Goal: Information Seeking & Learning: Check status

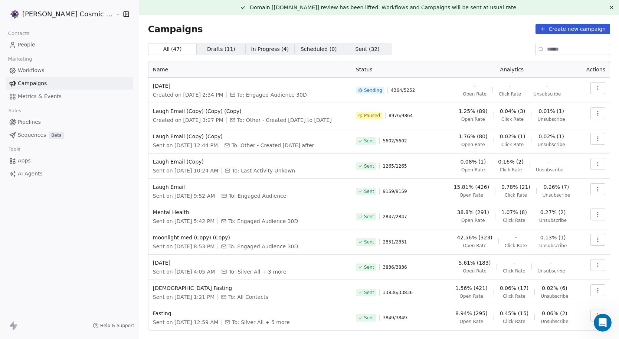
scroll to position [267, 0]
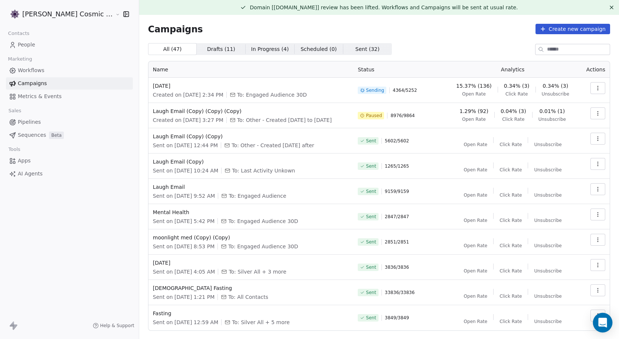
click at [604, 323] on icon "Open Intercom Messenger" at bounding box center [602, 322] width 9 height 10
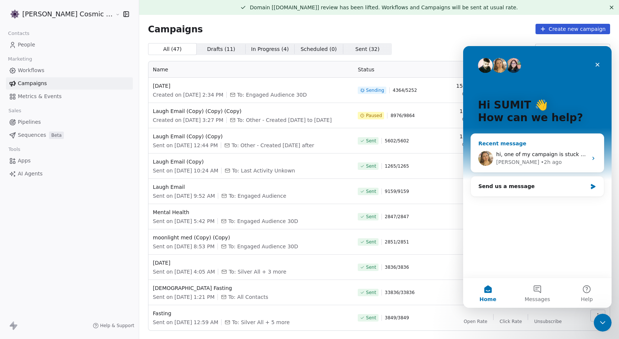
click at [542, 158] on div "[PERSON_NAME] • 2h ago" at bounding box center [541, 162] width 91 height 8
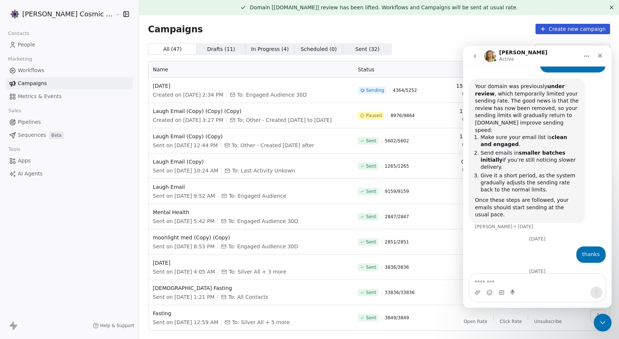
scroll to position [267, 0]
click at [542, 277] on textarea "Message…" at bounding box center [538, 280] width 136 height 13
click at [522, 284] on textarea "Message…" at bounding box center [538, 280] width 136 height 13
type textarea "**"
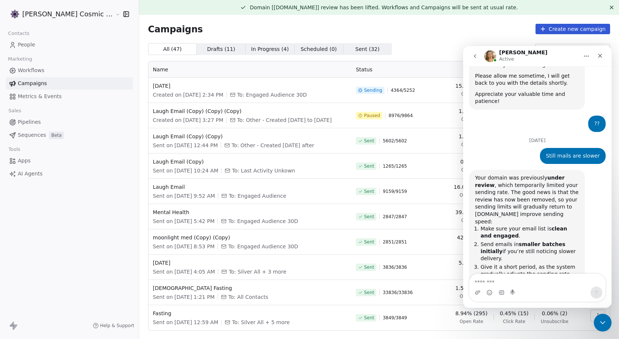
scroll to position [289, 0]
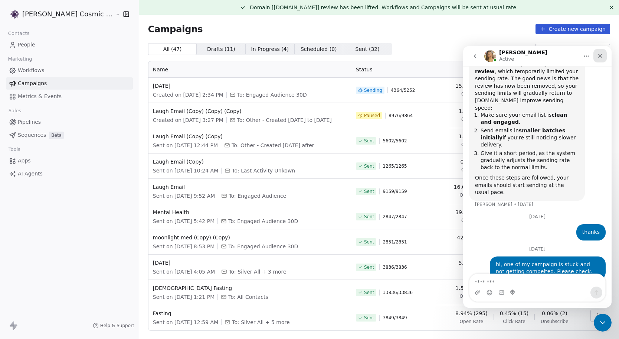
click at [600, 55] on icon "Close" at bounding box center [600, 56] width 6 height 6
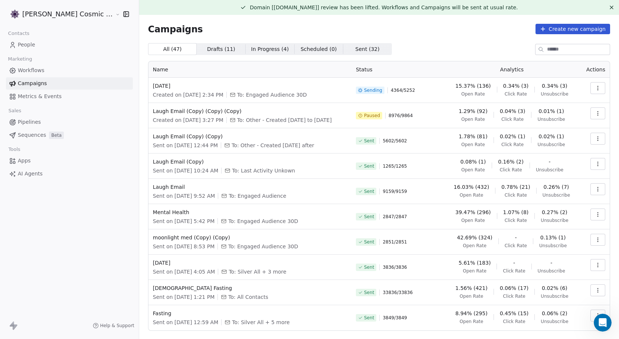
click at [597, 88] on icon "button" at bounding box center [598, 88] width 6 height 6
click at [556, 119] on span "View Analytics" at bounding box center [560, 116] width 43 height 9
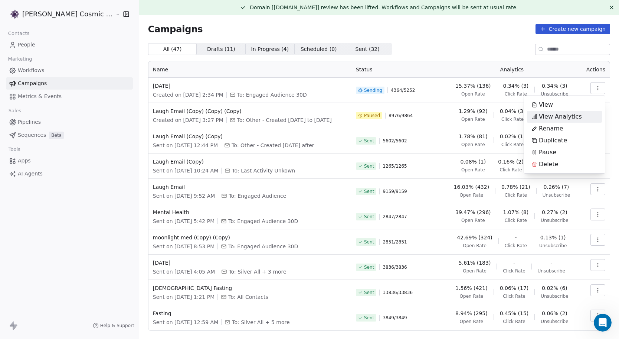
click at [553, 117] on span "View Analytics" at bounding box center [560, 116] width 43 height 9
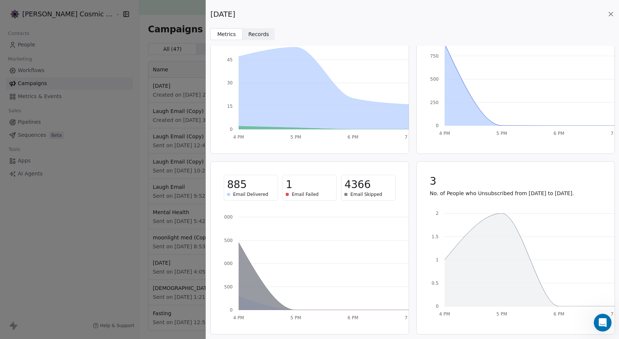
scroll to position [0, 0]
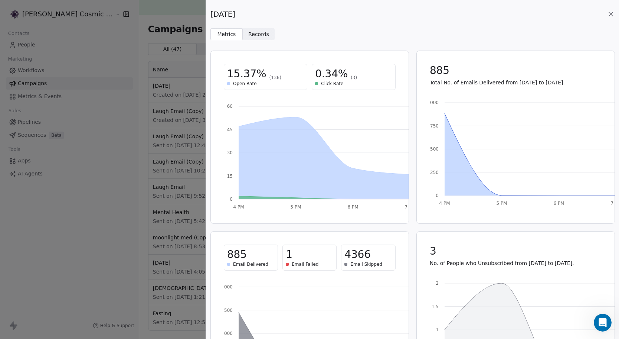
click at [610, 18] on div "[DATE]" at bounding box center [412, 14] width 404 height 10
click at [613, 17] on icon at bounding box center [610, 13] width 7 height 7
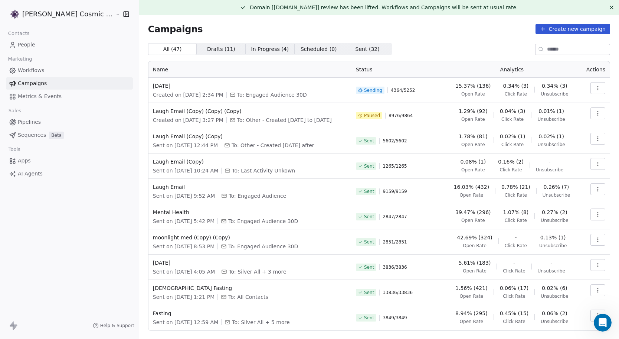
click at [602, 88] on button "button" at bounding box center [598, 88] width 15 height 12
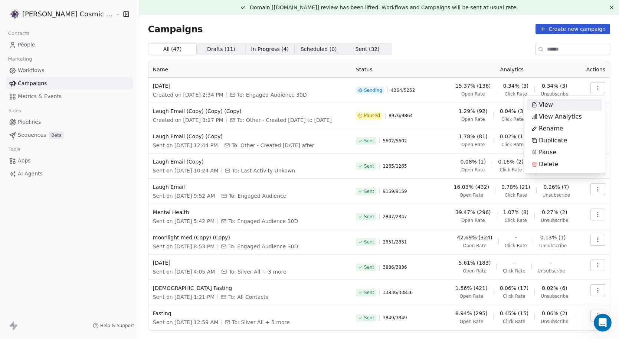
click at [488, 40] on html "[PERSON_NAME] Cosmic Academy LLP Contacts People Marketing Workflows Campaigns …" at bounding box center [309, 169] width 619 height 339
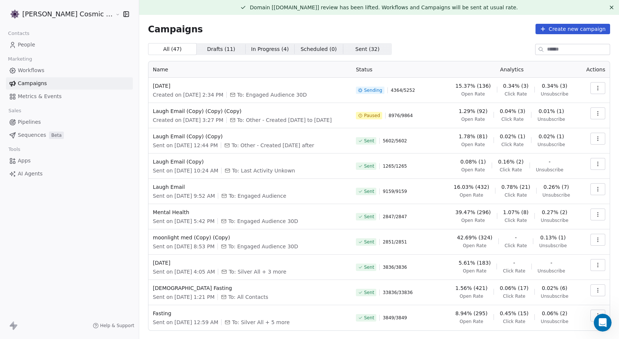
click at [598, 114] on icon "button" at bounding box center [598, 113] width 6 height 6
click at [597, 92] on html "[PERSON_NAME] Cosmic Academy LLP Contacts People Marketing Workflows Campaigns …" at bounding box center [309, 169] width 619 height 339
click at [597, 92] on button "button" at bounding box center [598, 88] width 15 height 12
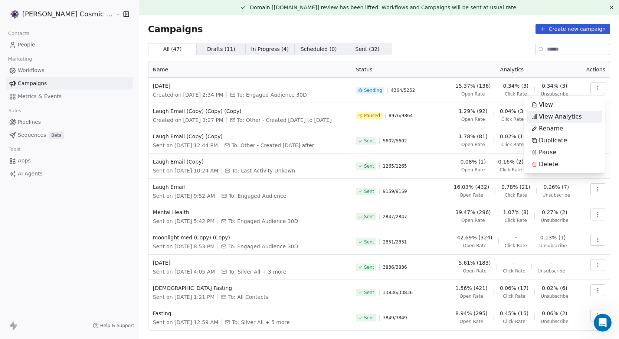
click at [574, 118] on span "View Analytics" at bounding box center [560, 116] width 43 height 9
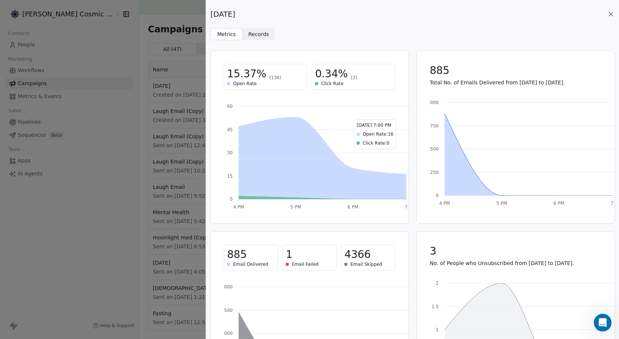
scroll to position [70, 0]
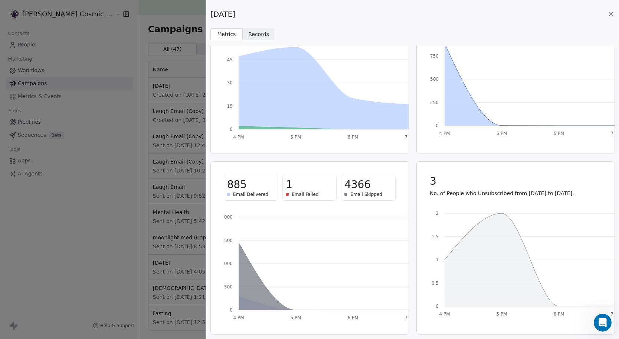
click at [264, 33] on span "Records" at bounding box center [258, 34] width 21 height 8
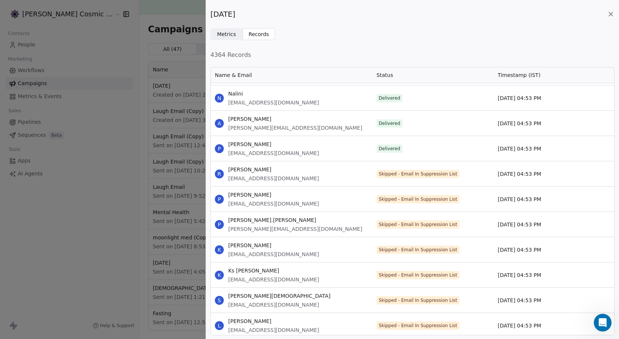
scroll to position [7321, 0]
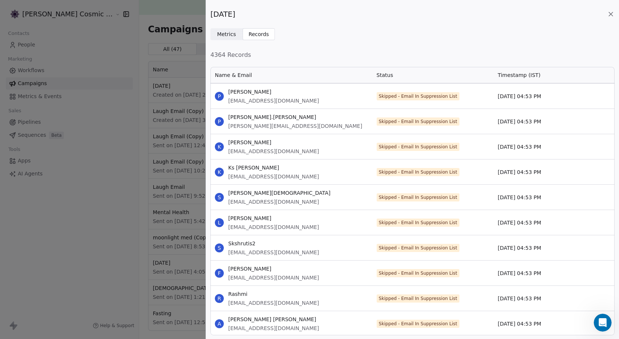
click at [611, 13] on icon at bounding box center [611, 14] width 4 height 4
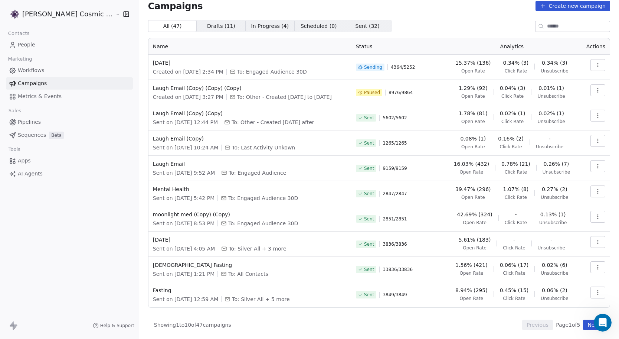
scroll to position [0, 0]
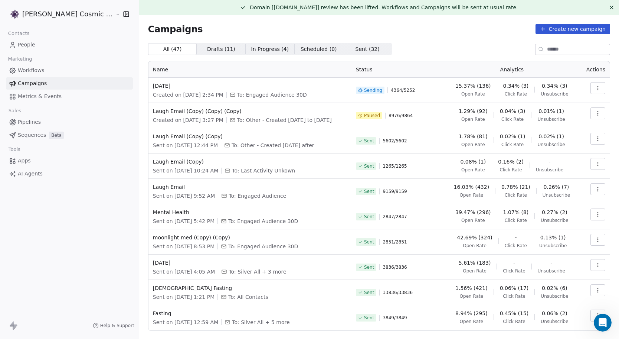
click at [597, 138] on icon "button" at bounding box center [598, 139] width 6 height 6
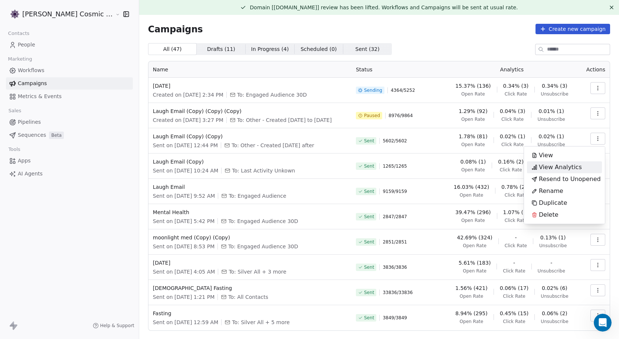
click at [557, 166] on span "View Analytics" at bounding box center [560, 167] width 43 height 9
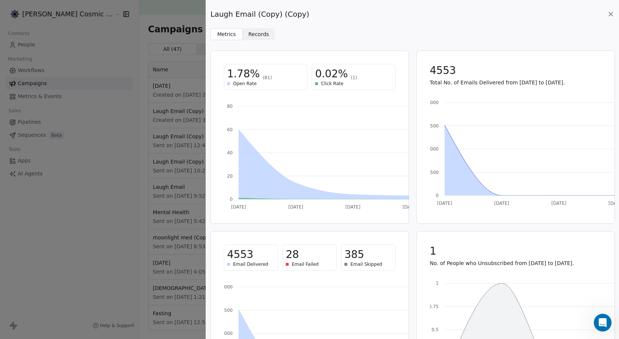
click at [612, 13] on icon at bounding box center [610, 13] width 7 height 7
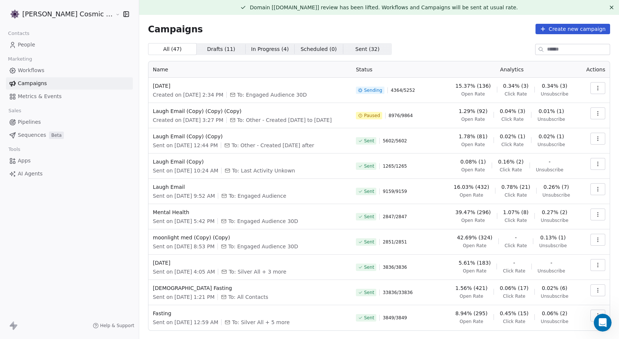
click at [434, 40] on div "Campaigns Create new campaign All ( 47 ) All ( 47 ) Drafts ( 11 ) Drafts ( 11 )…" at bounding box center [379, 188] width 462 height 329
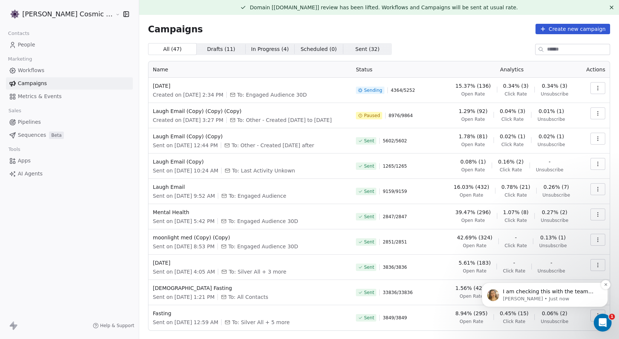
click at [550, 293] on span "I am checking this with the team and get back shortly." at bounding box center [548, 294] width 91 height 13
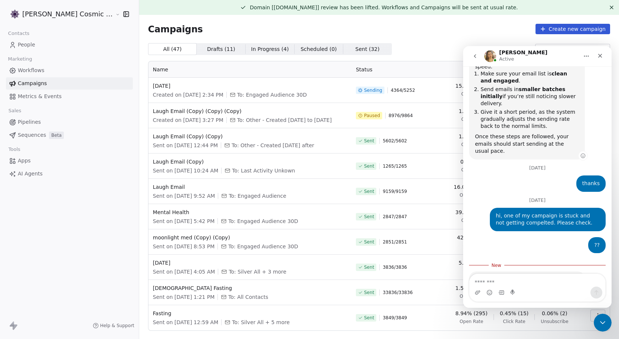
scroll to position [330, 0]
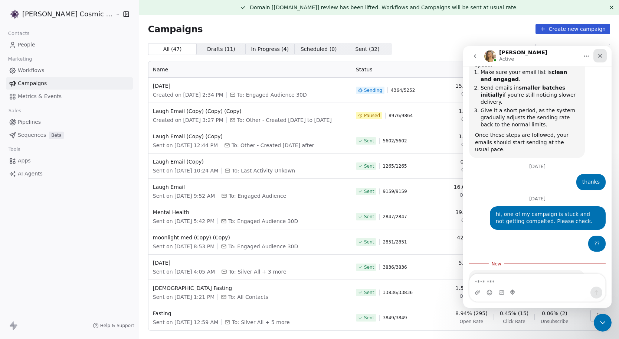
click at [603, 56] on icon "Close" at bounding box center [600, 56] width 6 height 6
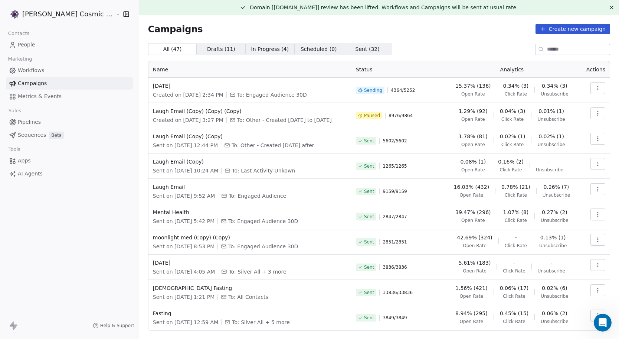
click at [599, 185] on button "button" at bounding box center [598, 189] width 15 height 12
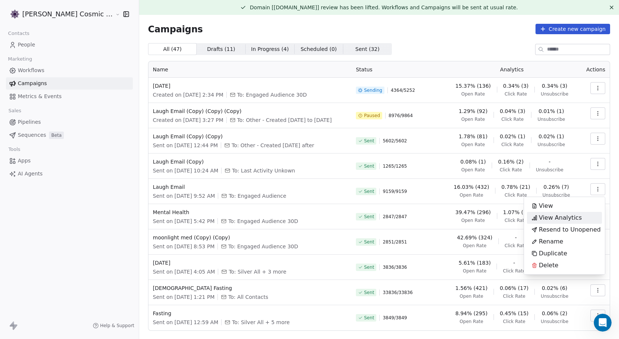
click at [552, 218] on span "View Analytics" at bounding box center [560, 217] width 43 height 9
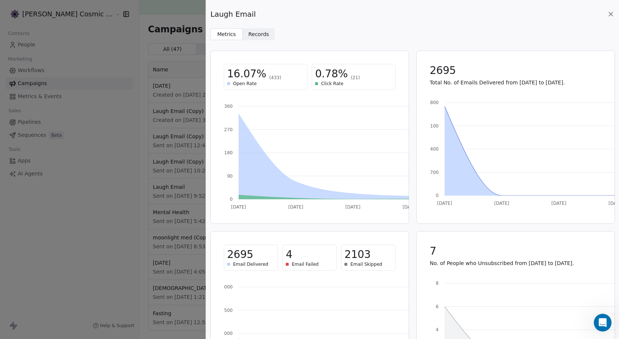
click at [611, 12] on icon at bounding box center [610, 13] width 7 height 7
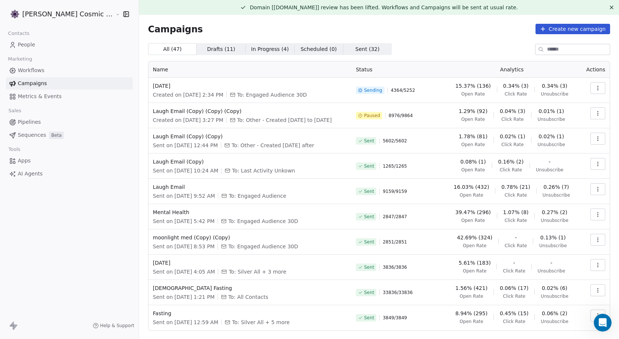
click at [600, 212] on icon "button" at bounding box center [598, 214] width 6 height 6
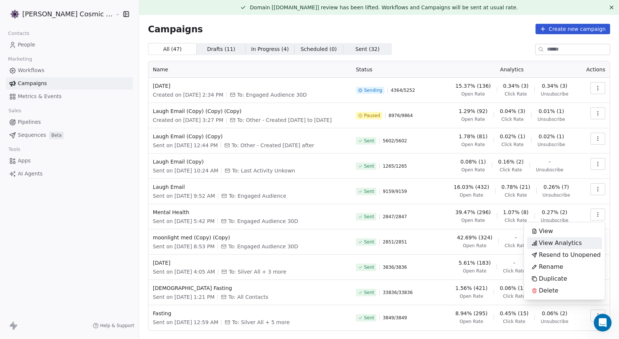
click at [562, 243] on span "View Analytics" at bounding box center [560, 242] width 43 height 9
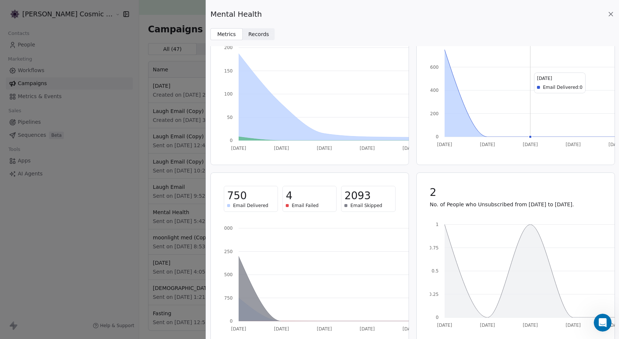
scroll to position [70, 0]
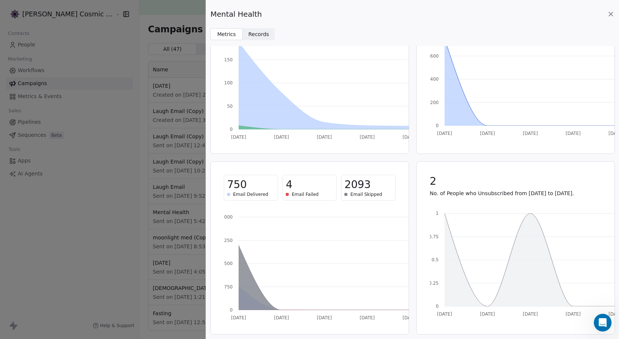
click at [611, 15] on icon at bounding box center [610, 13] width 7 height 7
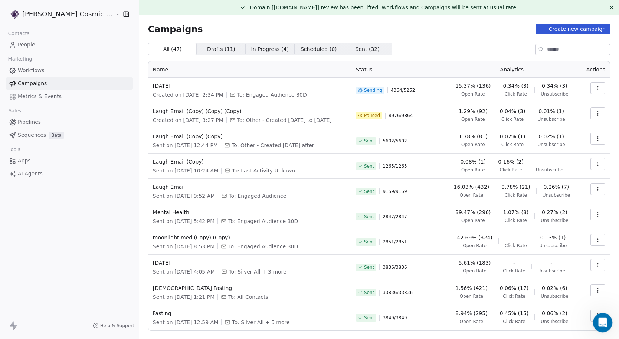
click at [602, 319] on icon "Open Intercom Messenger" at bounding box center [602, 321] width 12 height 12
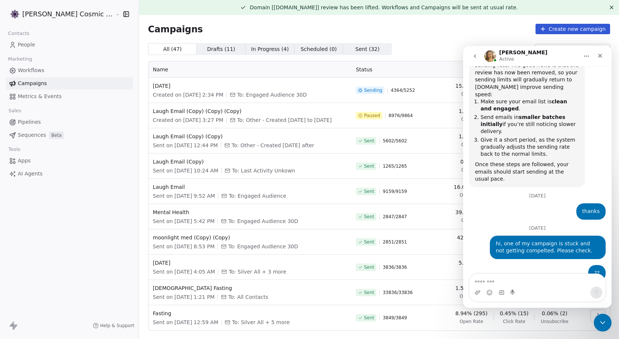
scroll to position [318, 0]
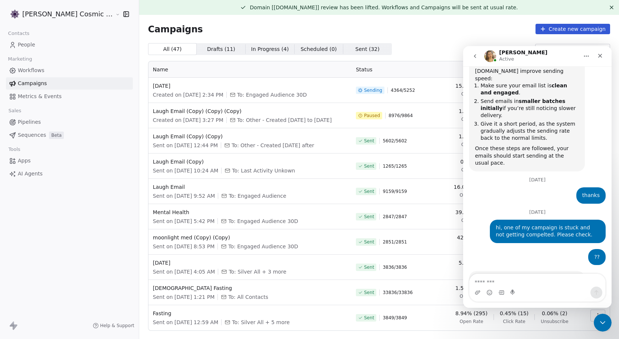
click at [544, 282] on textarea "Message…" at bounding box center [538, 280] width 136 height 13
type textarea "*"
type textarea "**********"
click at [602, 55] on icon "Close" at bounding box center [600, 56] width 6 height 6
